Goal: Information Seeking & Learning: Learn about a topic

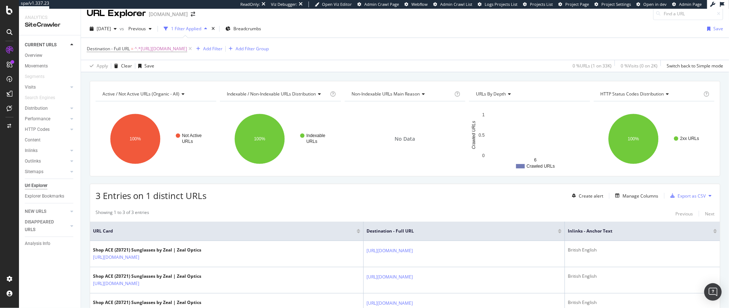
scroll to position [61, 0]
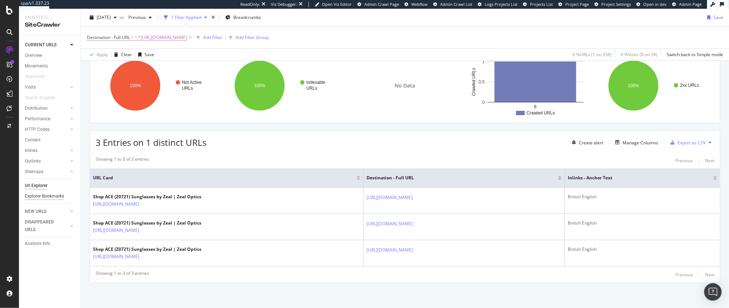
click at [40, 194] on div "Explorer Bookmarks" at bounding box center [44, 196] width 39 height 8
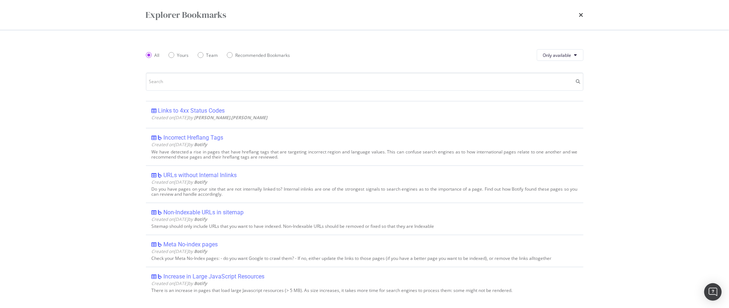
click at [663, 16] on div "Explorer Bookmarks All Yours Team Recommended Bookmarks Only available Links to…" at bounding box center [364, 154] width 729 height 308
click at [664, 53] on div "Explorer Bookmarks All Yours Team Recommended Bookmarks Only available Links to…" at bounding box center [364, 154] width 729 height 308
click at [582, 15] on icon "times" at bounding box center [581, 15] width 4 height 6
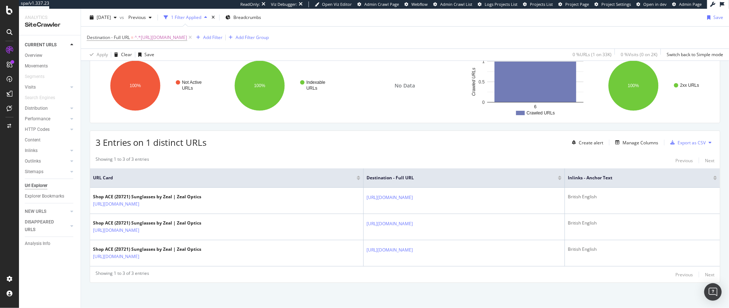
click at [41, 186] on div "Url Explorer" at bounding box center [36, 186] width 23 height 8
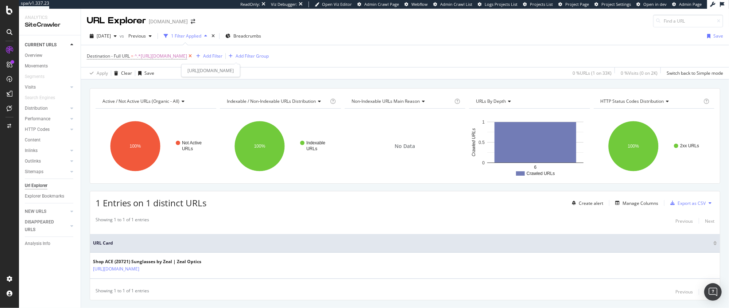
click at [193, 57] on icon at bounding box center [190, 55] width 6 height 7
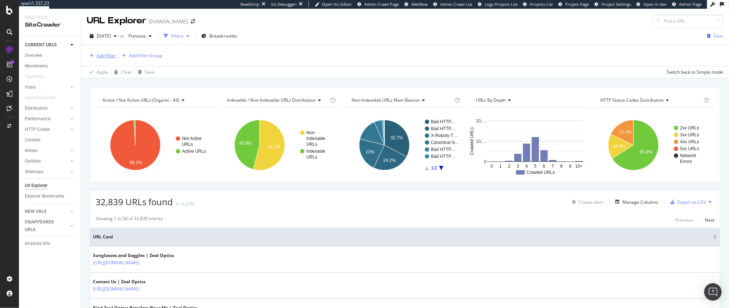
click at [103, 54] on div "Add Filter" at bounding box center [106, 55] width 19 height 6
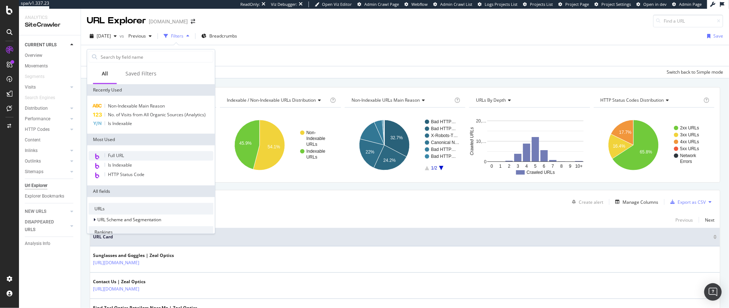
click at [122, 155] on span "Full URL" at bounding box center [116, 155] width 16 height 6
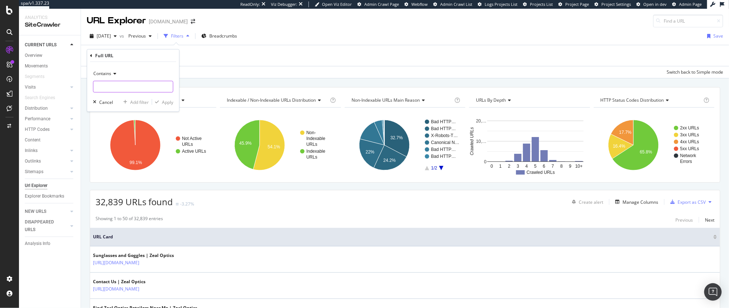
click at [121, 86] on input "text" at bounding box center [132, 87] width 79 height 12
paste input "?variantCode=<masked>"
type input "?variantCode=<masked>"
click at [164, 103] on div "Apply" at bounding box center [167, 102] width 11 height 6
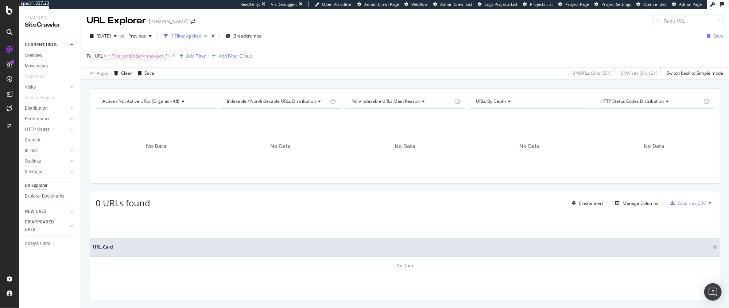
click at [149, 55] on span "^.*?variantCode=<masked>.*$" at bounding box center [139, 56] width 63 height 10
click at [128, 87] on input "?variantCode=<masked>" at bounding box center [127, 86] width 69 height 12
type input "masked"
click at [165, 102] on div "Apply" at bounding box center [167, 101] width 11 height 6
click at [114, 55] on span "^.*masked.*$" at bounding box center [122, 56] width 28 height 10
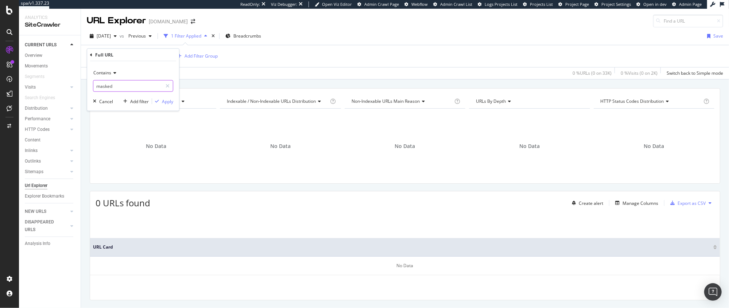
click at [166, 85] on icon at bounding box center [167, 85] width 4 height 5
click at [126, 87] on input "text" at bounding box center [132, 86] width 79 height 12
paste input "/CZ/en_GB"
type input "/CZ/en_US"
click at [166, 100] on div "Apply" at bounding box center [167, 101] width 11 height 6
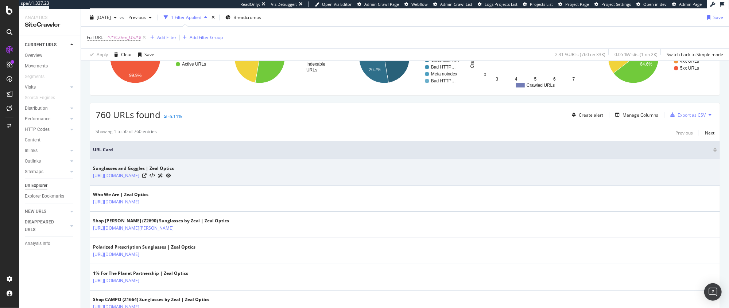
scroll to position [117, 0]
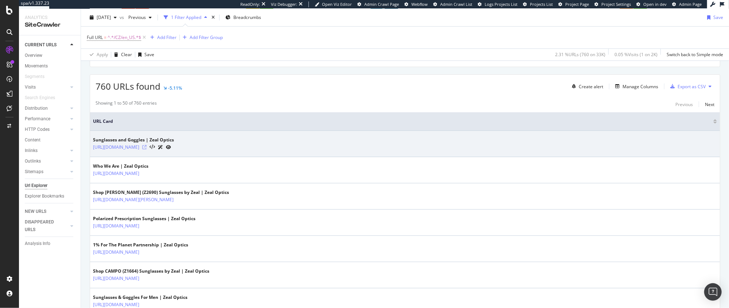
click at [147, 145] on icon at bounding box center [144, 147] width 4 height 4
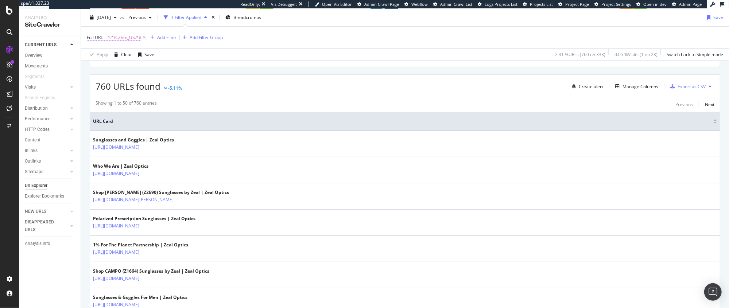
click at [133, 38] on span "^.*/CZ/en_US.*$" at bounding box center [125, 37] width 34 height 10
click at [118, 66] on input "/CZ/en_US" at bounding box center [127, 68] width 69 height 12
type input "/CZ/en_GB"
click at [164, 82] on div "Apply" at bounding box center [167, 83] width 11 height 6
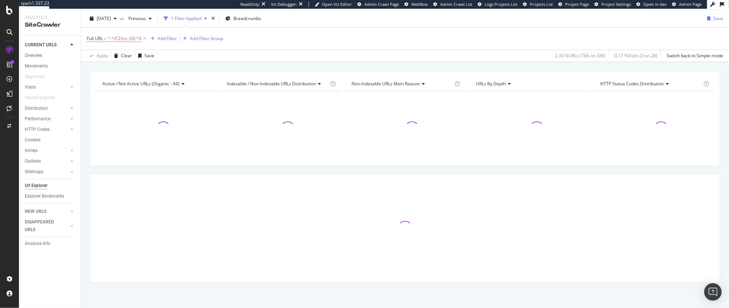
scroll to position [117, 0]
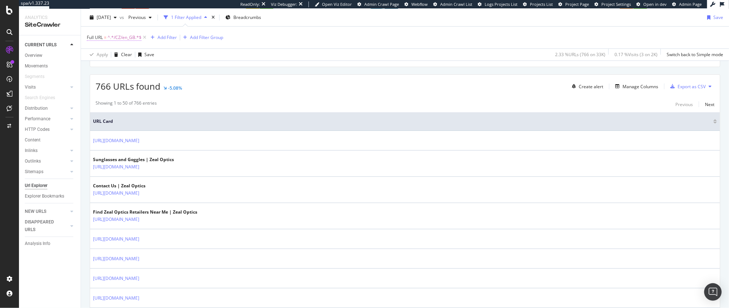
click at [116, 36] on span "^.*/CZ/en_GB.*$" at bounding box center [125, 37] width 34 height 10
click at [129, 66] on input "/CZ/en_GB" at bounding box center [127, 68] width 69 height 12
type input "/PL/"
click at [166, 83] on div "Apply" at bounding box center [167, 83] width 11 height 6
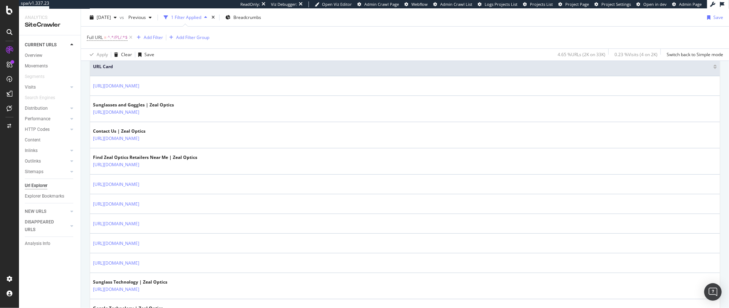
scroll to position [165, 0]
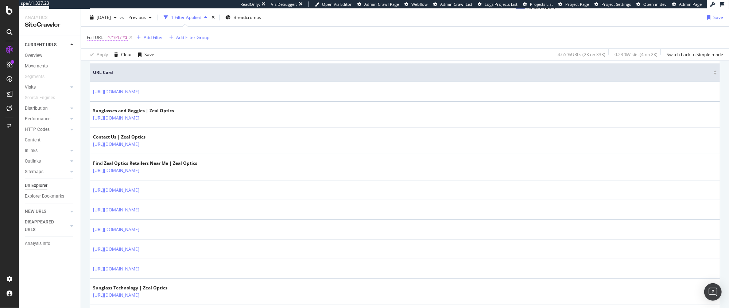
click at [117, 38] on span "^.*/PL/.*$" at bounding box center [118, 37] width 20 height 10
click at [234, 50] on div "Apply Clear Save 4.65 % URLs ( 2K on 33K ) 0.23 % Visits ( 4 on 2K ) Switch bac…" at bounding box center [405, 54] width 648 height 12
click at [159, 38] on div "Add Filter" at bounding box center [153, 37] width 19 height 6
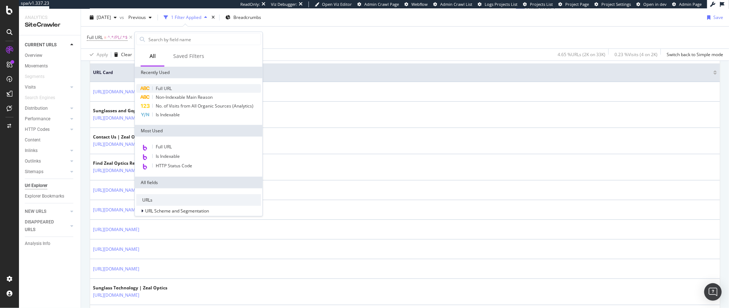
click at [172, 88] on div "Full URL" at bounding box center [198, 88] width 125 height 9
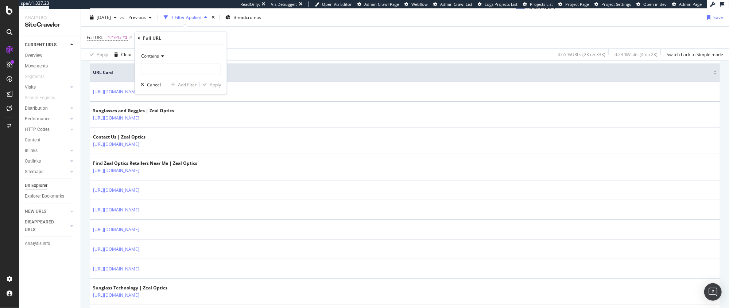
click at [155, 57] on span "Contains" at bounding box center [150, 56] width 18 height 6
click at [165, 134] on span "Doesn't contain" at bounding box center [160, 137] width 32 height 6
click at [152, 69] on input "text" at bounding box center [180, 69] width 79 height 12
type input "/en_GB/"
click at [218, 85] on div "Apply" at bounding box center [215, 84] width 11 height 6
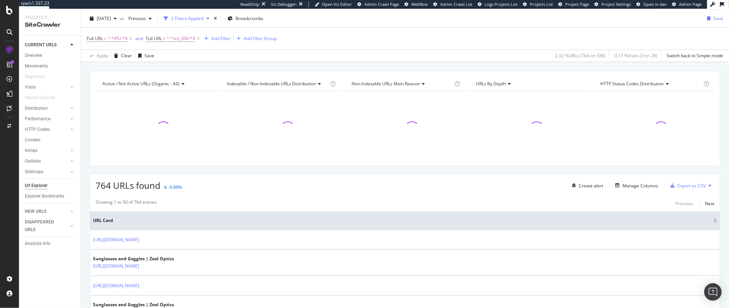
scroll to position [165, 0]
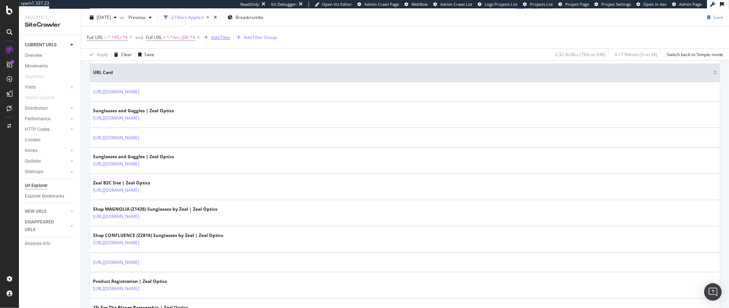
click at [225, 38] on div "Add Filter" at bounding box center [220, 37] width 19 height 6
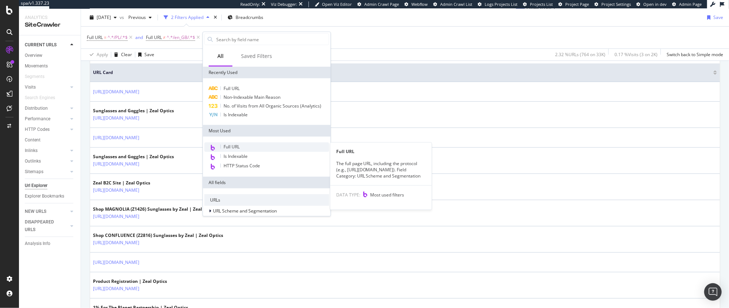
click at [231, 149] on span "Full URL" at bounding box center [231, 147] width 16 height 6
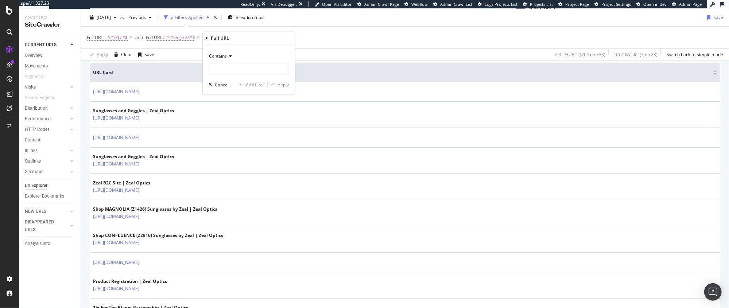
click at [226, 57] on span "Contains" at bounding box center [218, 56] width 18 height 6
click at [228, 136] on span "Doesn't contain" at bounding box center [228, 137] width 32 height 6
click at [233, 66] on input "text" at bounding box center [248, 69] width 79 height 12
type input "/en_US/"
click at [286, 85] on div "Apply" at bounding box center [282, 84] width 11 height 6
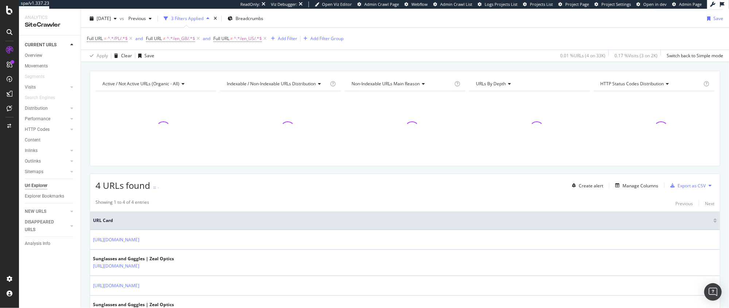
scroll to position [72, 0]
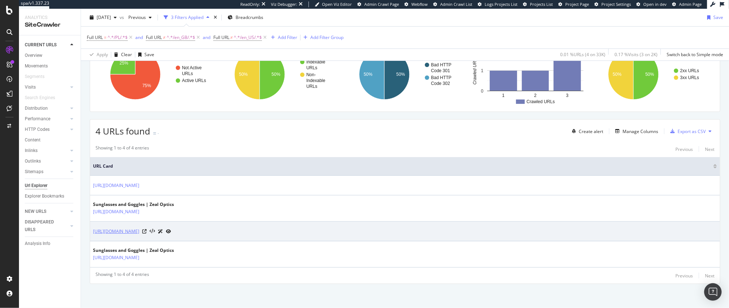
drag, startPoint x: 90, startPoint y: 231, endPoint x: 96, endPoint y: 229, distance: 6.0
click at [96, 229] on td "[URL][DOMAIN_NAME]" at bounding box center [405, 232] width 630 height 20
copy link "[URL][DOMAIN_NAME]"
drag, startPoint x: 91, startPoint y: 230, endPoint x: 243, endPoint y: 229, distance: 151.3
click at [243, 229] on td "[URL][DOMAIN_NAME]" at bounding box center [405, 232] width 630 height 20
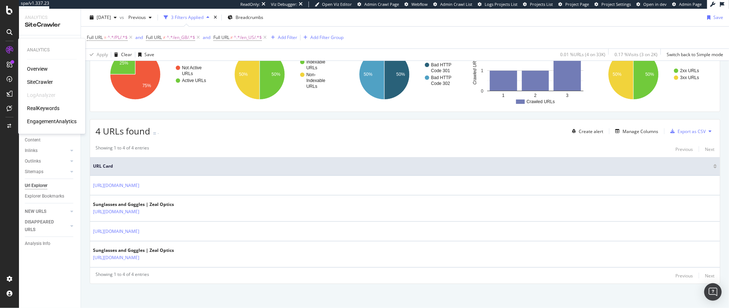
click at [37, 96] on div "LogAnalyzer" at bounding box center [41, 94] width 28 height 7
